Goal: Information Seeking & Learning: Learn about a topic

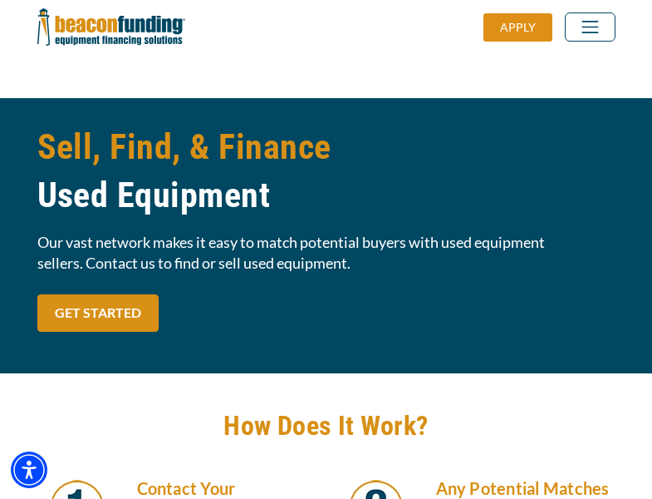
scroll to position [1412, 0]
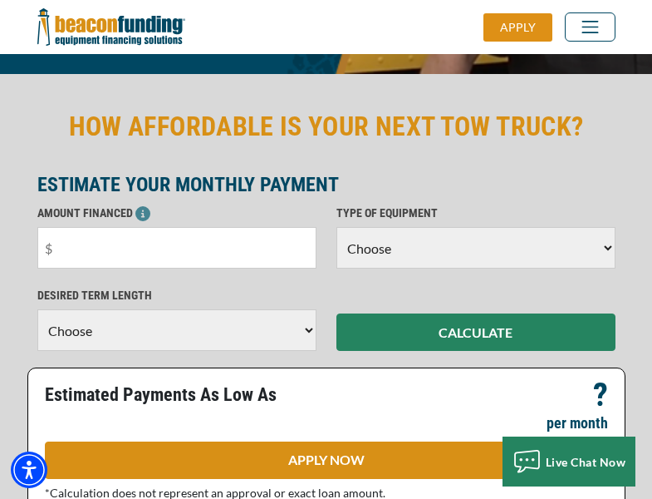
scroll to position [406, 0]
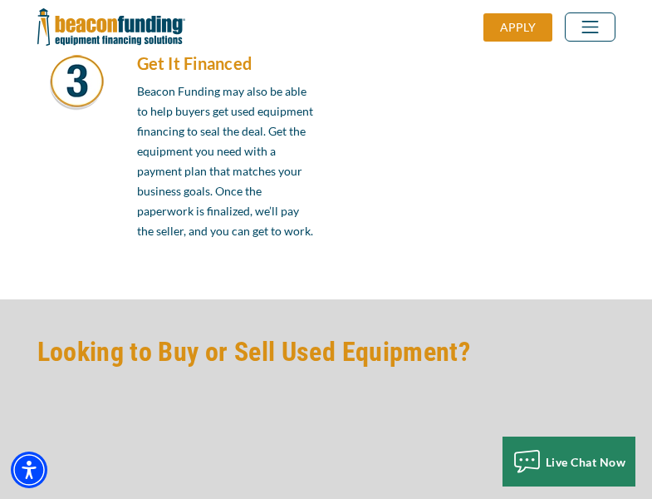
scroll to position [1412, 0]
